Goal: Task Accomplishment & Management: Manage account settings

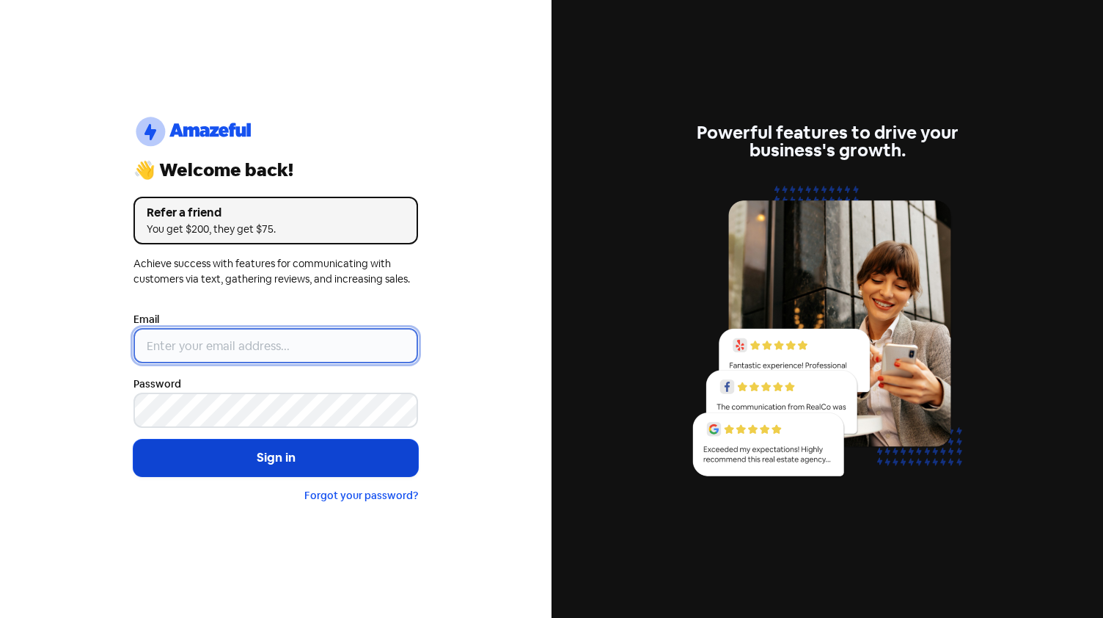
type input "[EMAIL_ADDRESS][DOMAIN_NAME]"
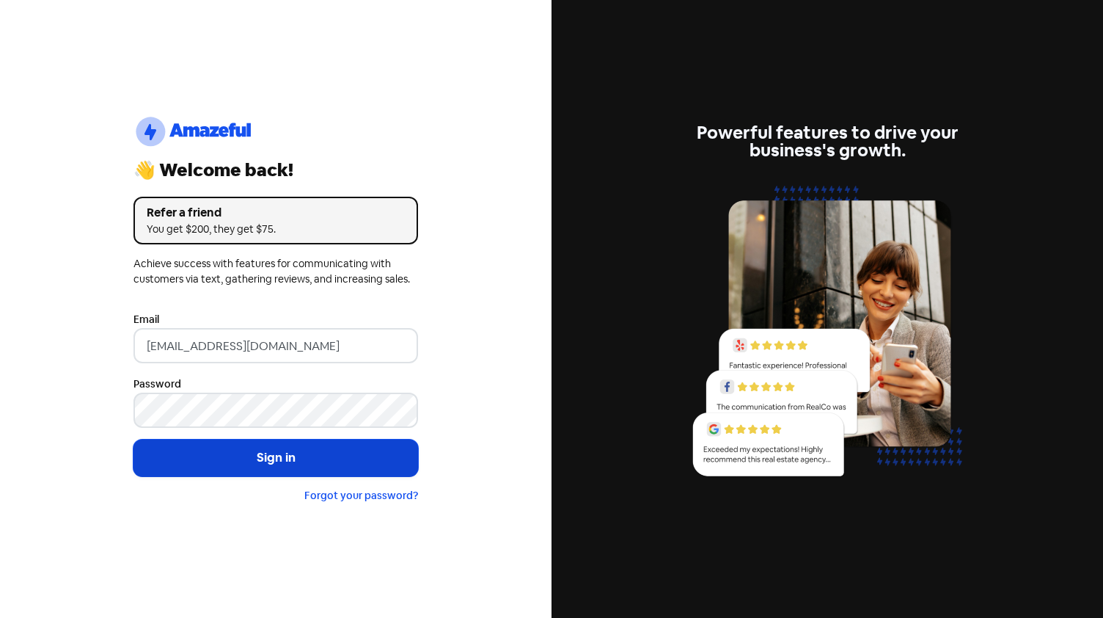
click at [225, 453] on button "Sign in" at bounding box center [275, 457] width 285 height 37
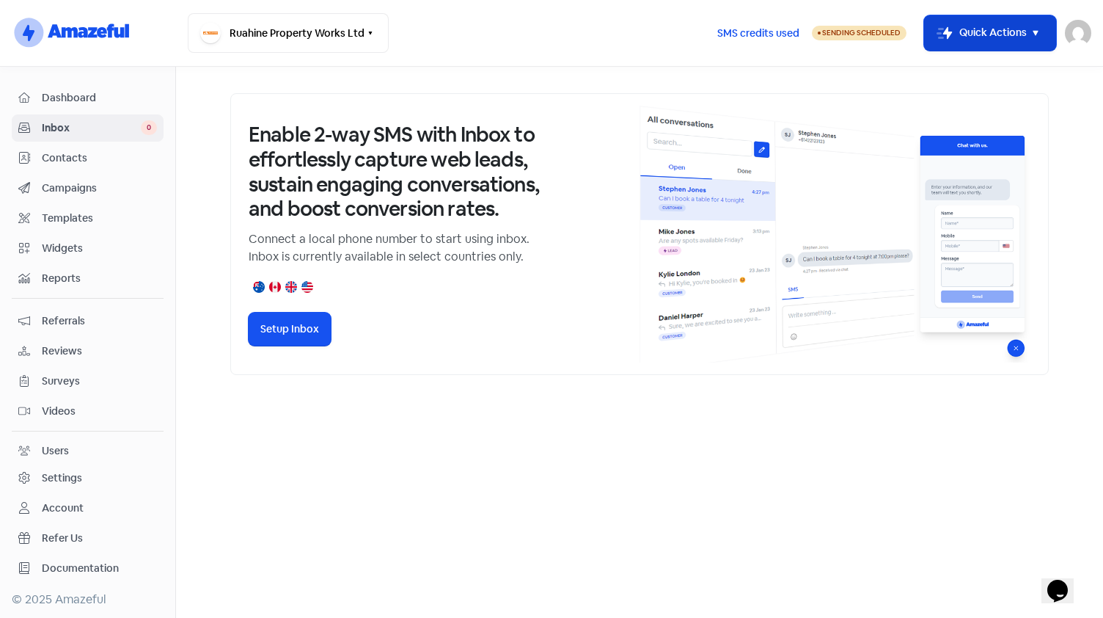
click at [1034, 32] on icon "button" at bounding box center [1035, 33] width 5 height 5
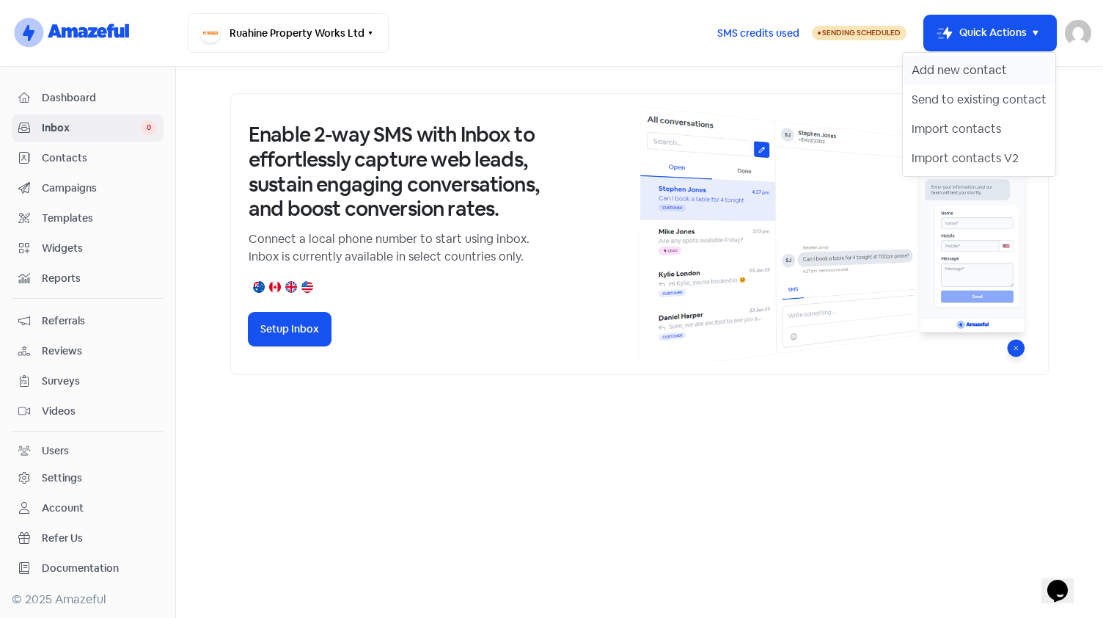
click at [966, 64] on button "Add new contact" at bounding box center [979, 70] width 153 height 29
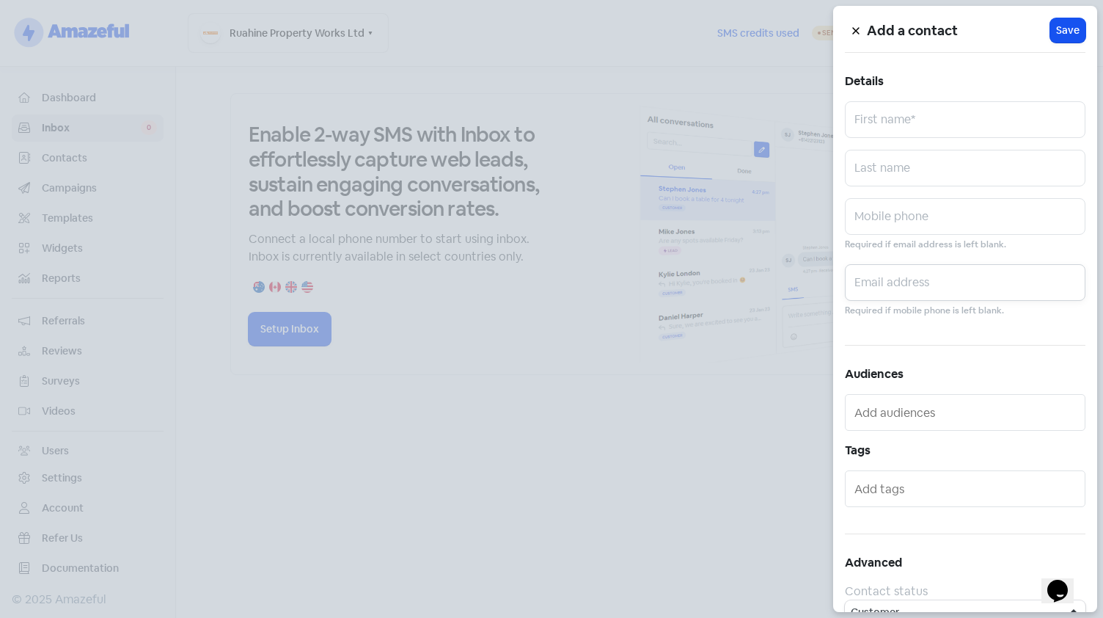
click at [935, 296] on input "text" at bounding box center [965, 282] width 241 height 37
paste input "[EMAIL_ADDRESS][DOMAIN_NAME]"
type input "[EMAIL_ADDRESS][DOMAIN_NAME]"
click at [896, 111] on input "text" at bounding box center [965, 119] width 241 height 37
type input "[PERSON_NAME]"
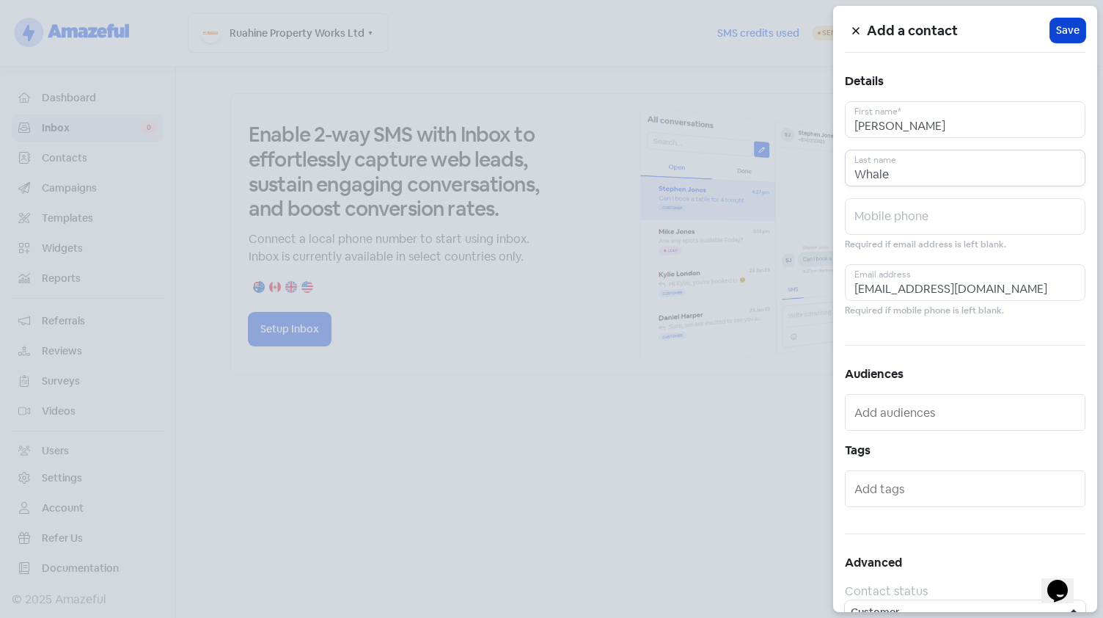
type input "Whale"
click at [1061, 29] on span "Save" at bounding box center [1067, 30] width 23 height 15
